Goal: Information Seeking & Learning: Learn about a topic

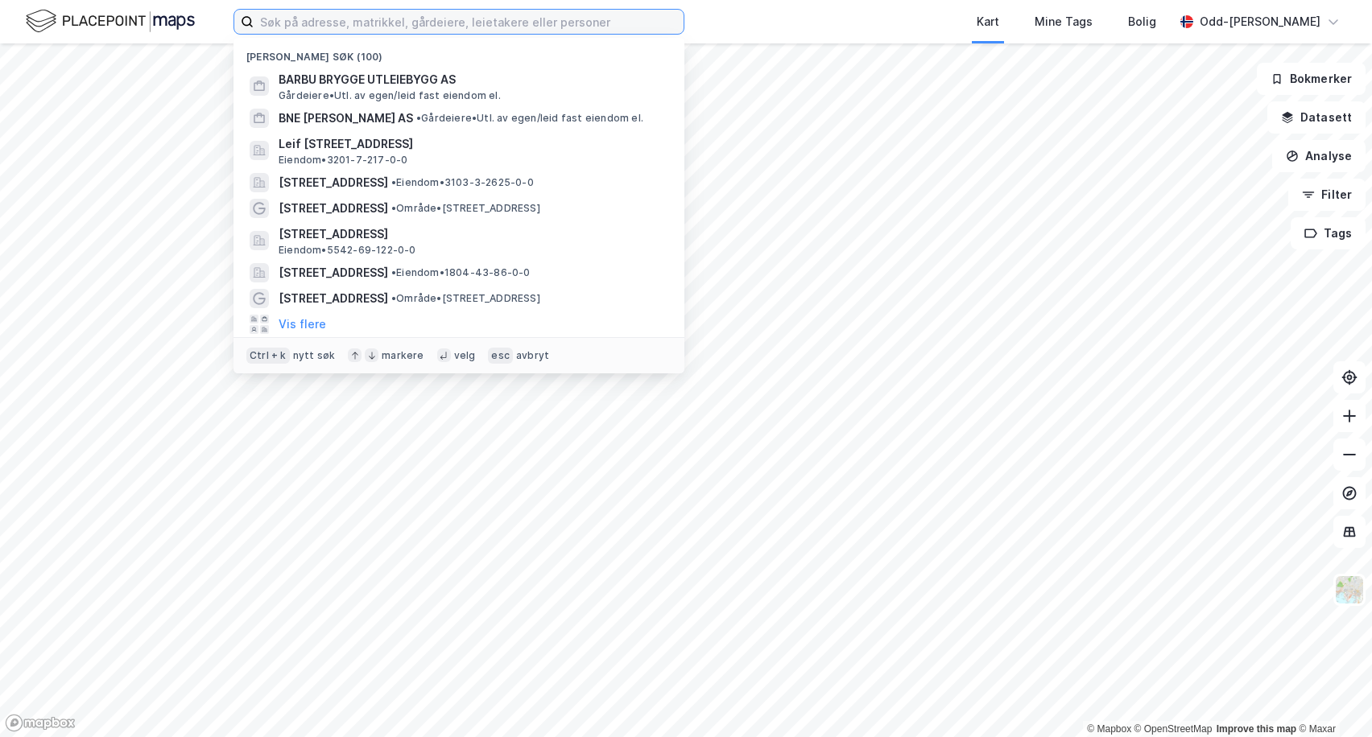
click at [285, 24] on input at bounding box center [469, 22] width 430 height 24
paste input "Storebrand Kjøpesenter [GEOGRAPHIC_DATA] AS"
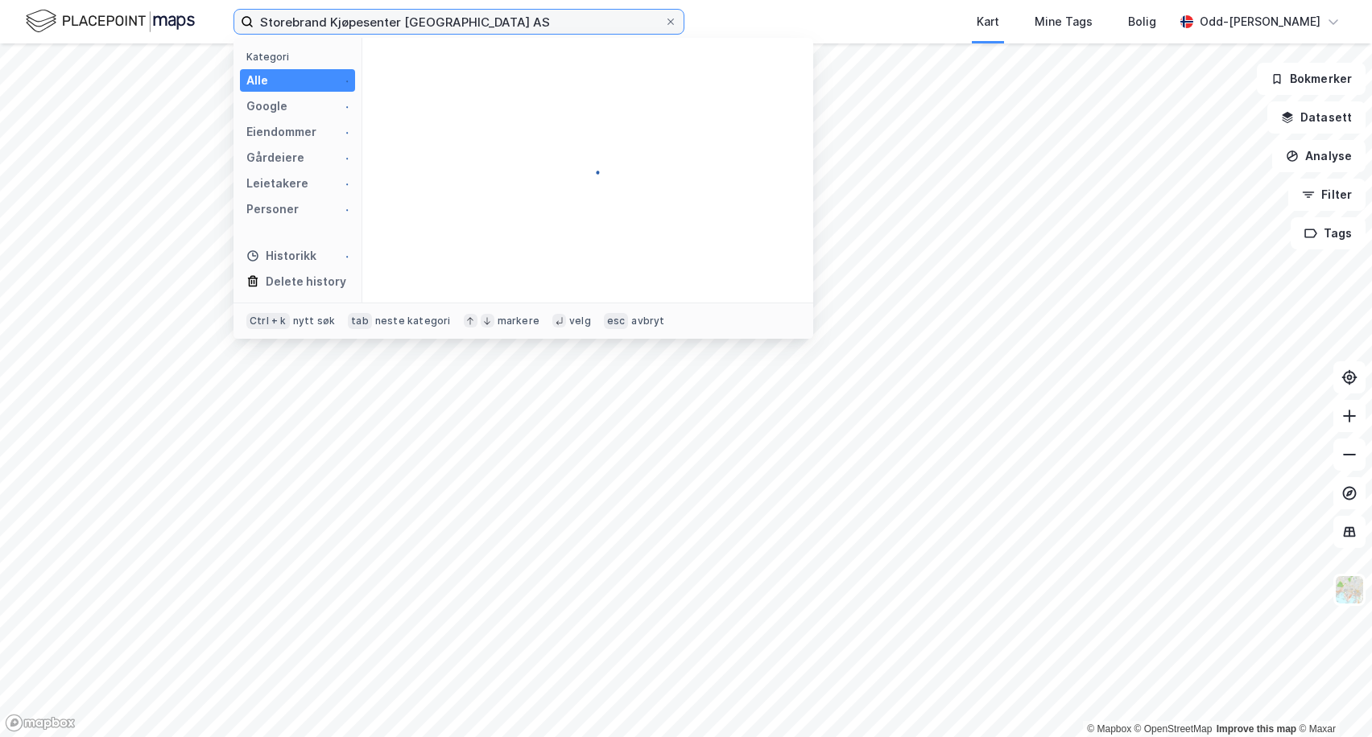
type input "Storebrand Kjøpesenter [GEOGRAPHIC_DATA] AS"
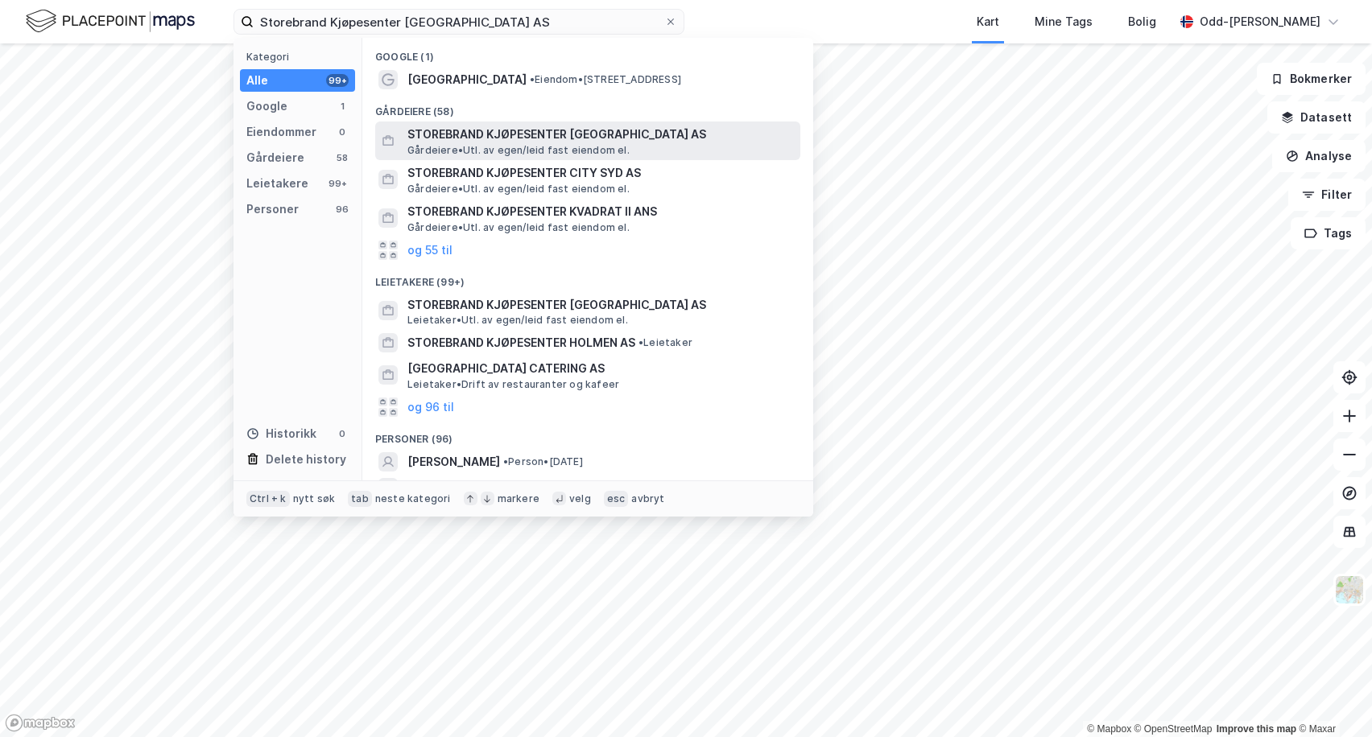
click at [485, 126] on span "STOREBRAND KJØPESENTER [GEOGRAPHIC_DATA] AS" at bounding box center [600, 134] width 386 height 19
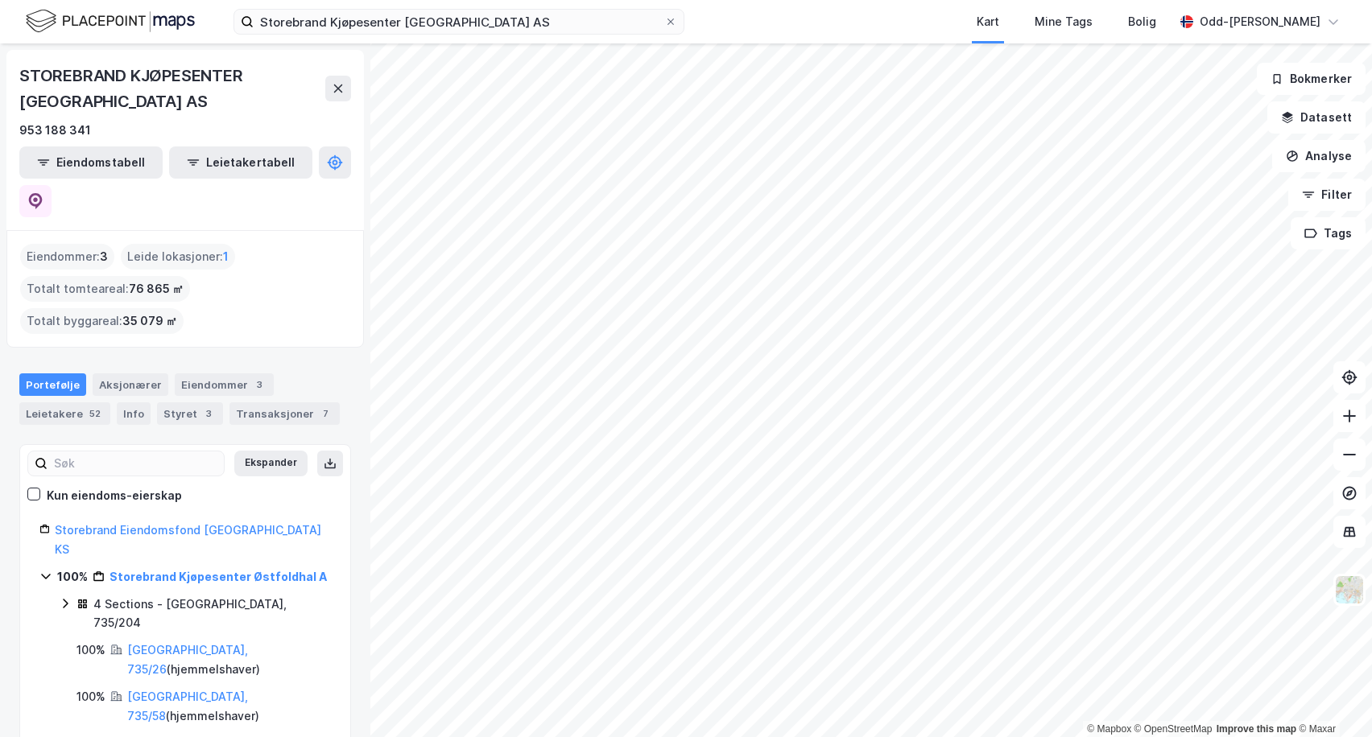
click at [184, 308] on div "Totalt byggareal : 35 079 ㎡" at bounding box center [101, 321] width 163 height 26
click at [63, 402] on div "Leietakere 52" at bounding box center [64, 413] width 91 height 23
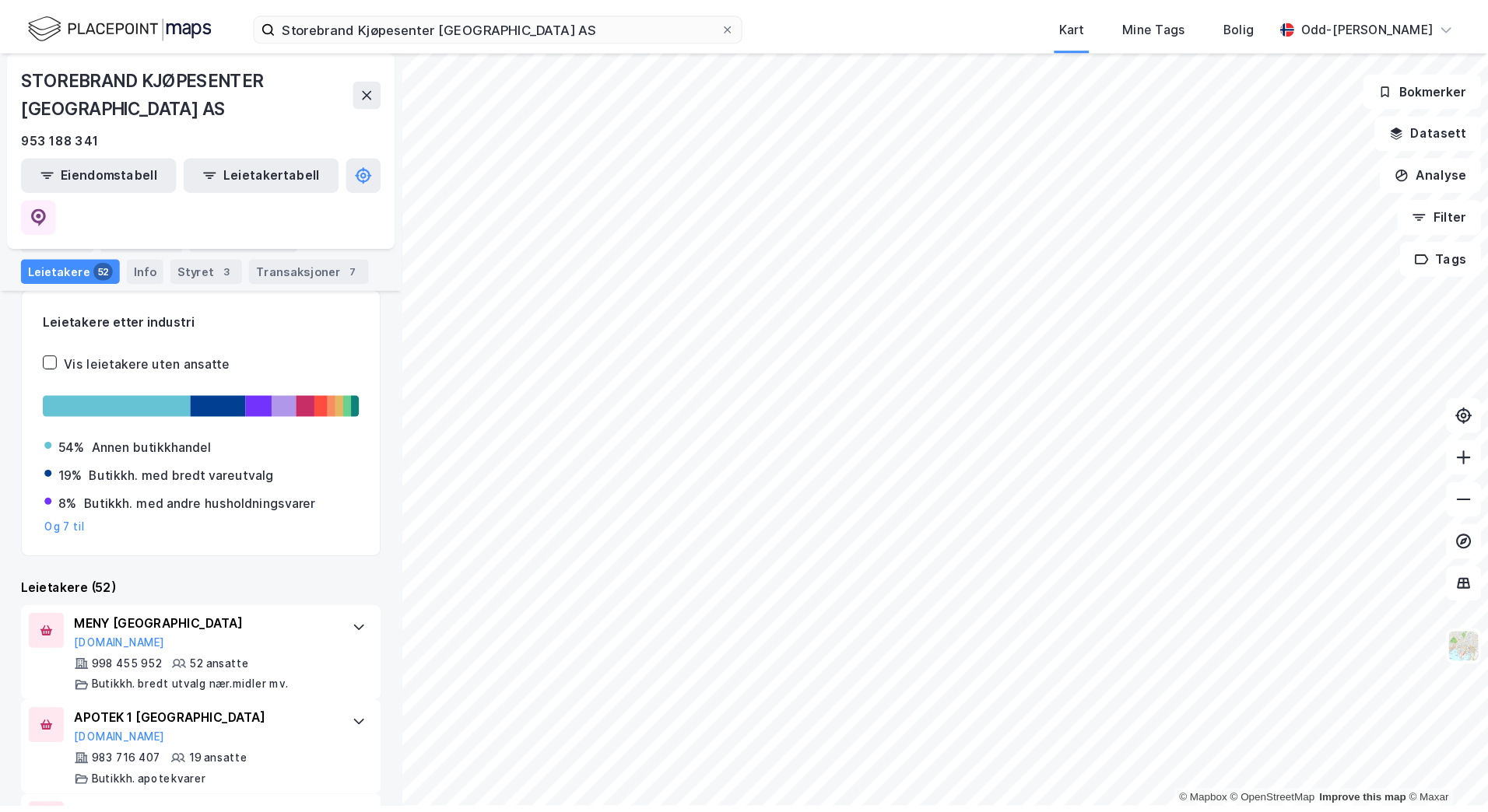
scroll to position [192, 0]
